Goal: Find specific page/section: Find specific page/section

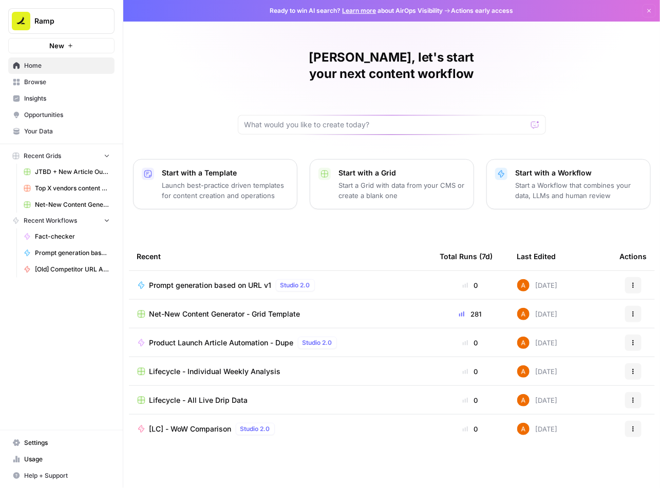
click at [63, 82] on span "Browse" at bounding box center [67, 82] width 86 height 9
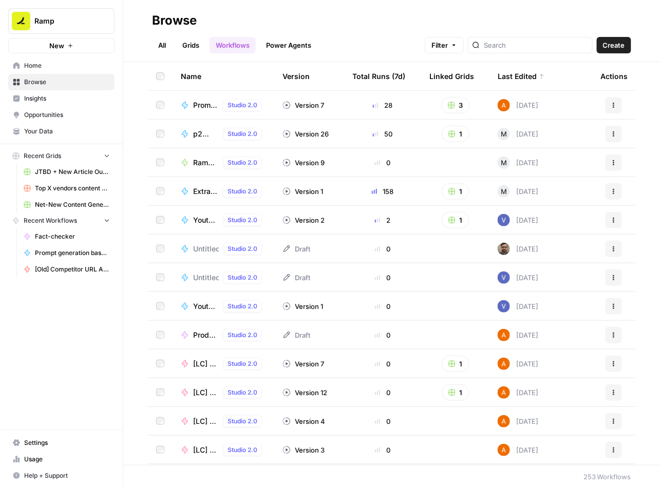
click at [192, 47] on link "Grids" at bounding box center [190, 45] width 29 height 16
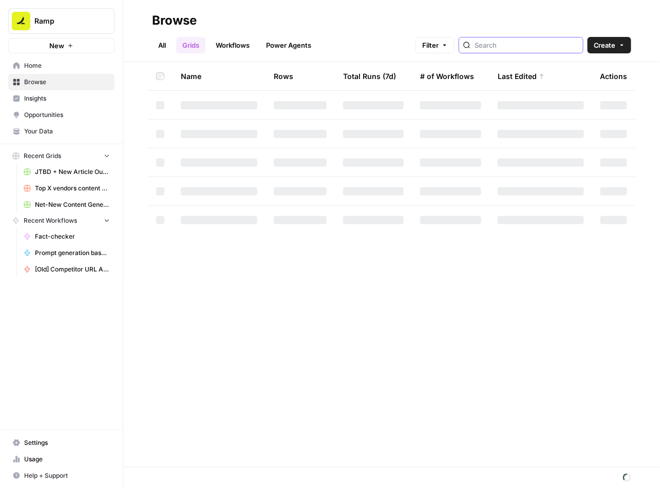
click at [533, 46] on input "search" at bounding box center [526, 45] width 104 height 10
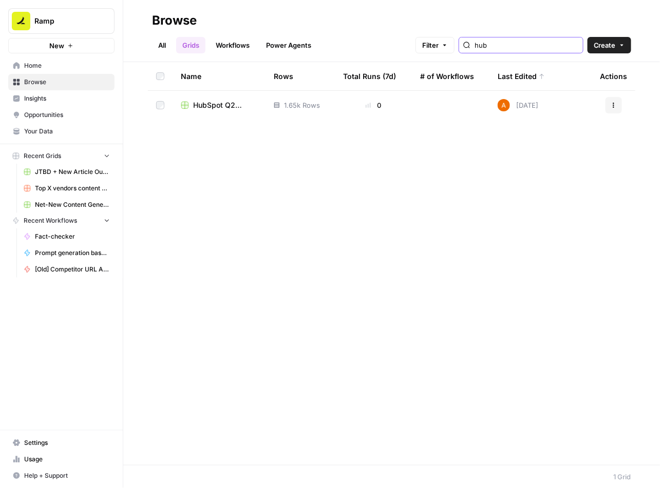
type input "hub"
click at [217, 104] on span "HubSpot Q2 Emails" at bounding box center [225, 105] width 64 height 10
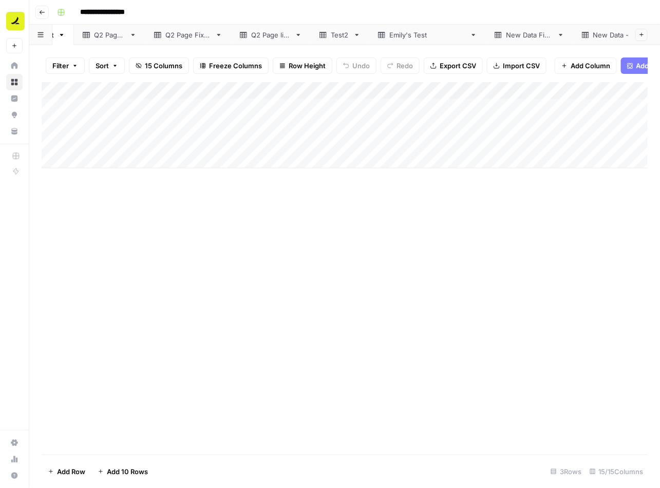
scroll to position [0, 47]
click at [492, 35] on div "New Data Final" at bounding box center [515, 35] width 47 height 10
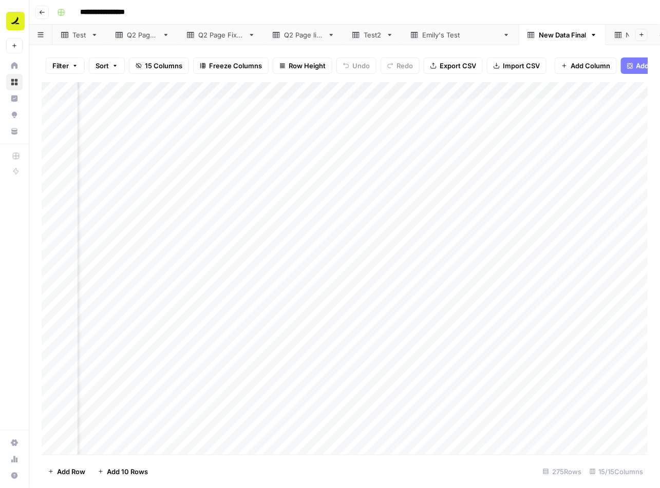
scroll to position [0, 873]
